Goal: Find contact information: Obtain details needed to contact an individual or organization

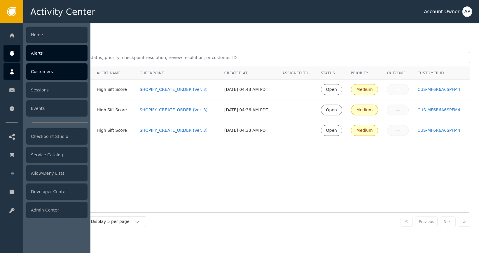
click at [42, 70] on div "Customers" at bounding box center [56, 71] width 61 height 16
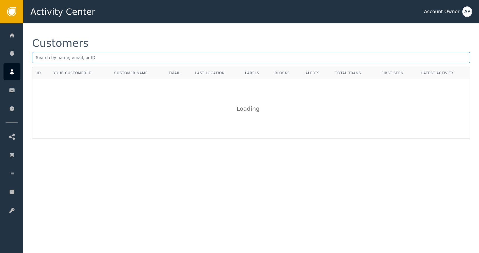
click at [76, 60] on input "text" at bounding box center [251, 57] width 438 height 11
paste input "[EMAIL_ADDRESS][DOMAIN_NAME]"
type input "[EMAIL_ADDRESS][DOMAIN_NAME]"
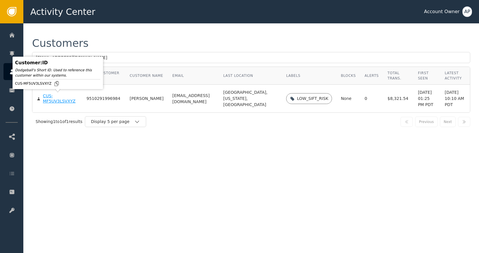
click at [56, 100] on div "CUS-MF5UV3LSVXYZ" at bounding box center [60, 98] width 35 height 10
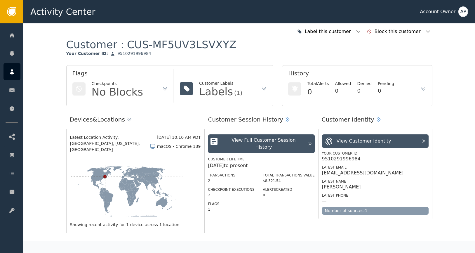
click at [385, 177] on div "Latest Name [PERSON_NAME]" at bounding box center [375, 183] width 106 height 14
drag, startPoint x: 383, startPoint y: 174, endPoint x: 320, endPoint y: 173, distance: 63.6
click at [322, 173] on div "[EMAIL_ADDRESS][DOMAIN_NAME]" at bounding box center [375, 173] width 106 height 6
copy div "[EMAIL_ADDRESS][DOMAIN_NAME]"
click at [421, 90] on icon at bounding box center [423, 89] width 6 height 6
